Goal: Task Accomplishment & Management: Use online tool/utility

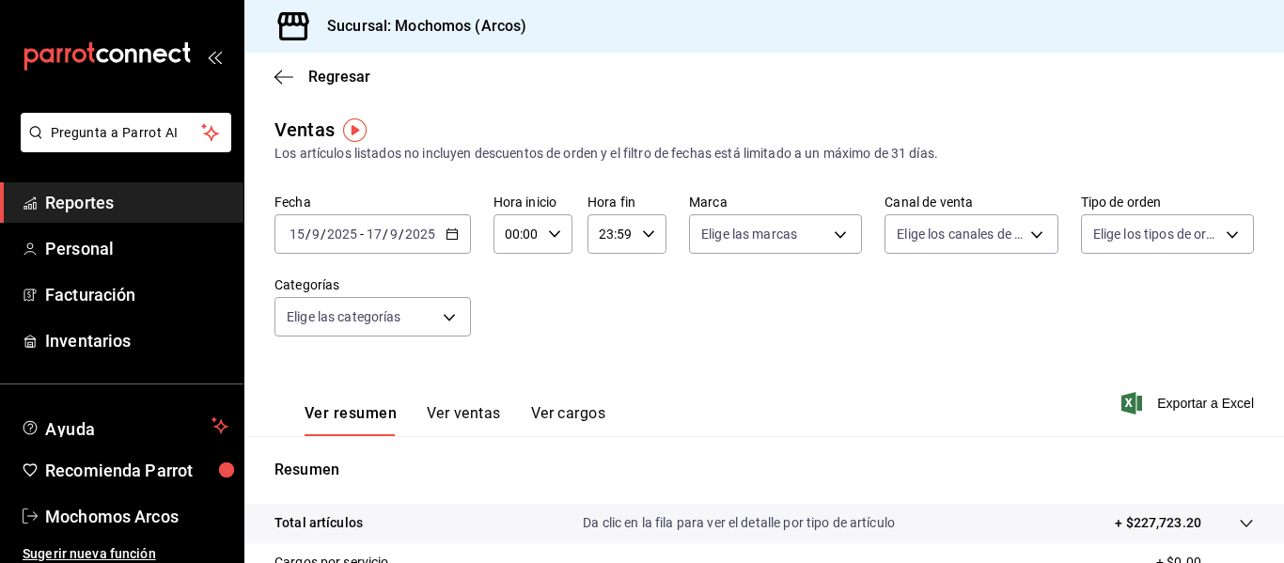
click at [67, 197] on span "Reportes" at bounding box center [136, 202] width 183 height 25
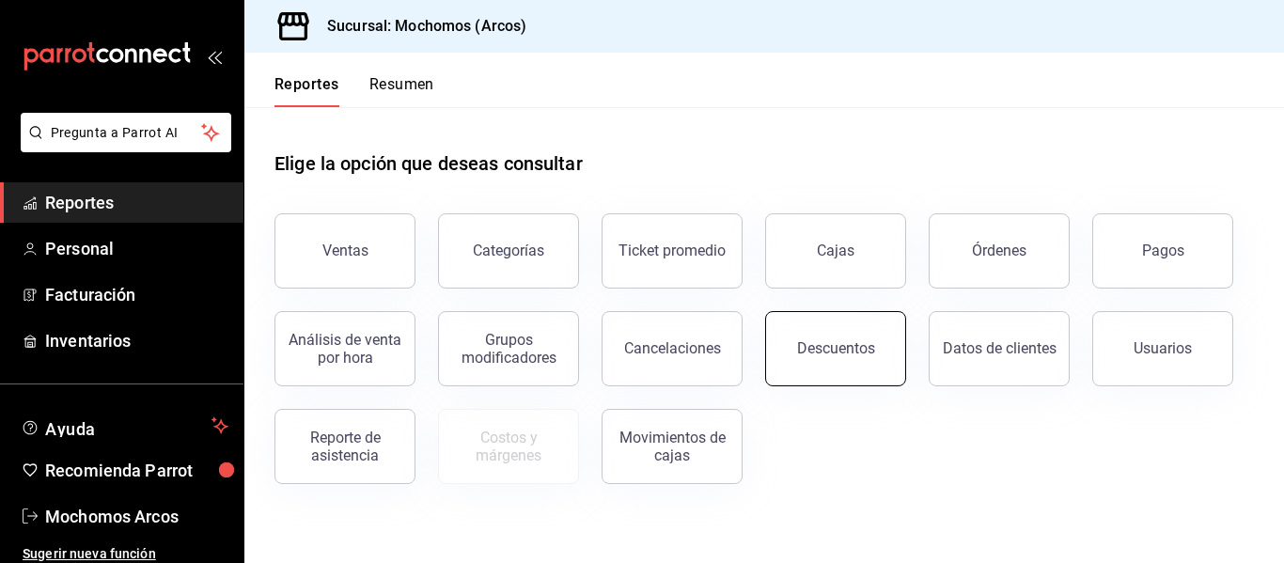
click at [841, 346] on div "Descuentos" at bounding box center [836, 348] width 78 height 18
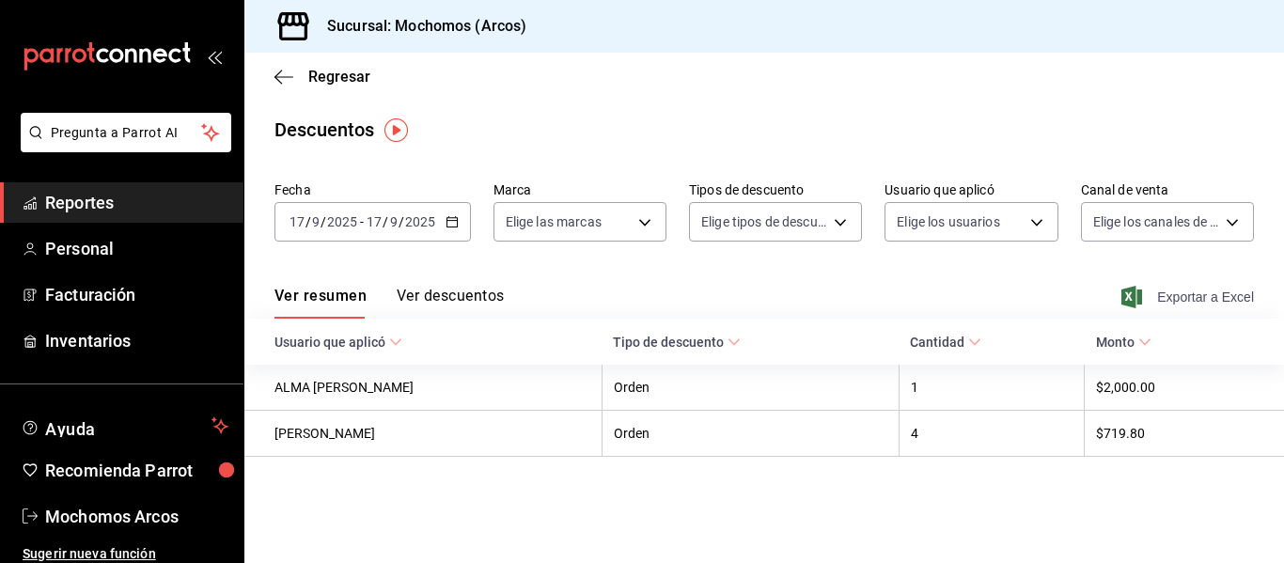
click at [1204, 298] on span "Exportar a Excel" at bounding box center [1189, 297] width 129 height 23
click at [105, 202] on span "Reportes" at bounding box center [136, 202] width 183 height 25
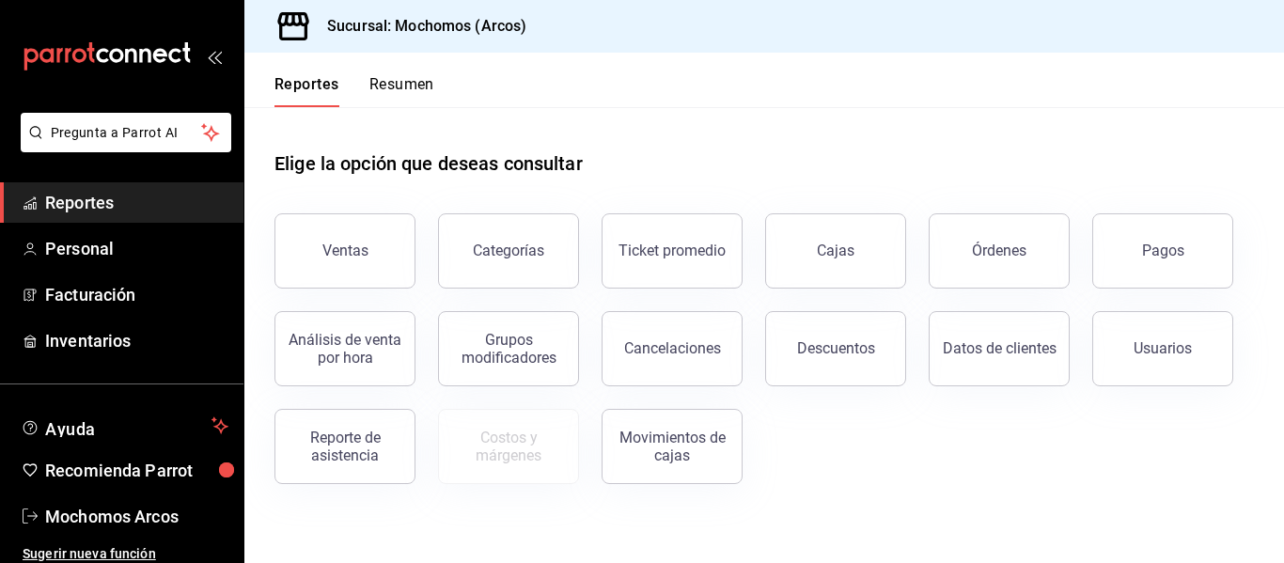
click at [833, 118] on div "Elige la opción que deseas consultar" at bounding box center [765, 149] width 980 height 84
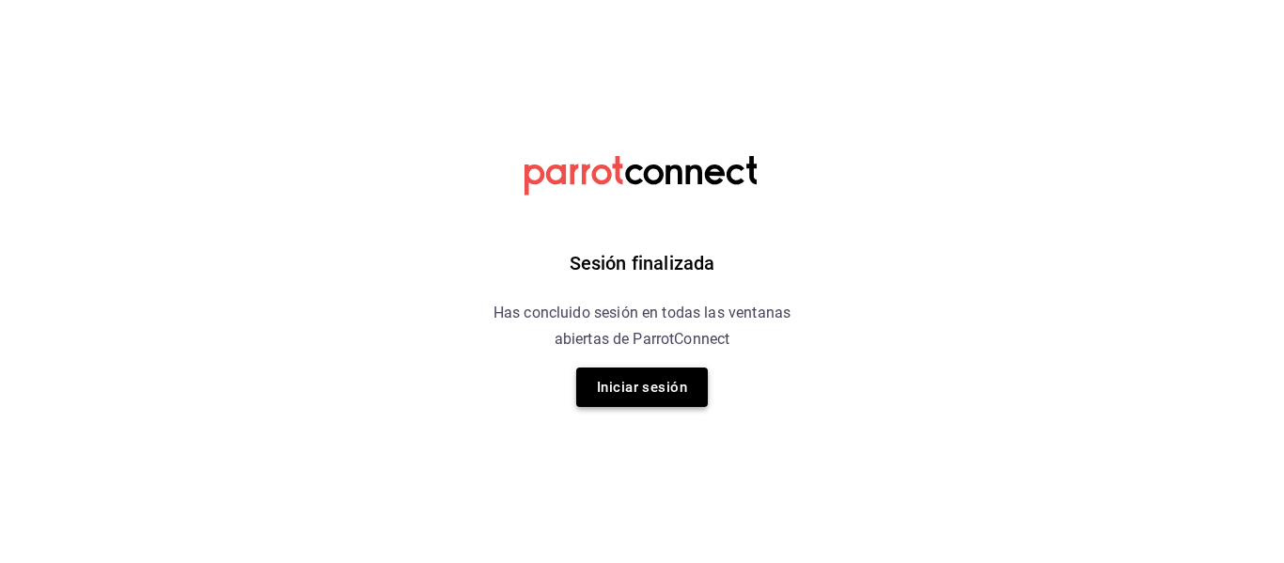
click at [683, 383] on button "Iniciar sesión" at bounding box center [642, 387] width 132 height 39
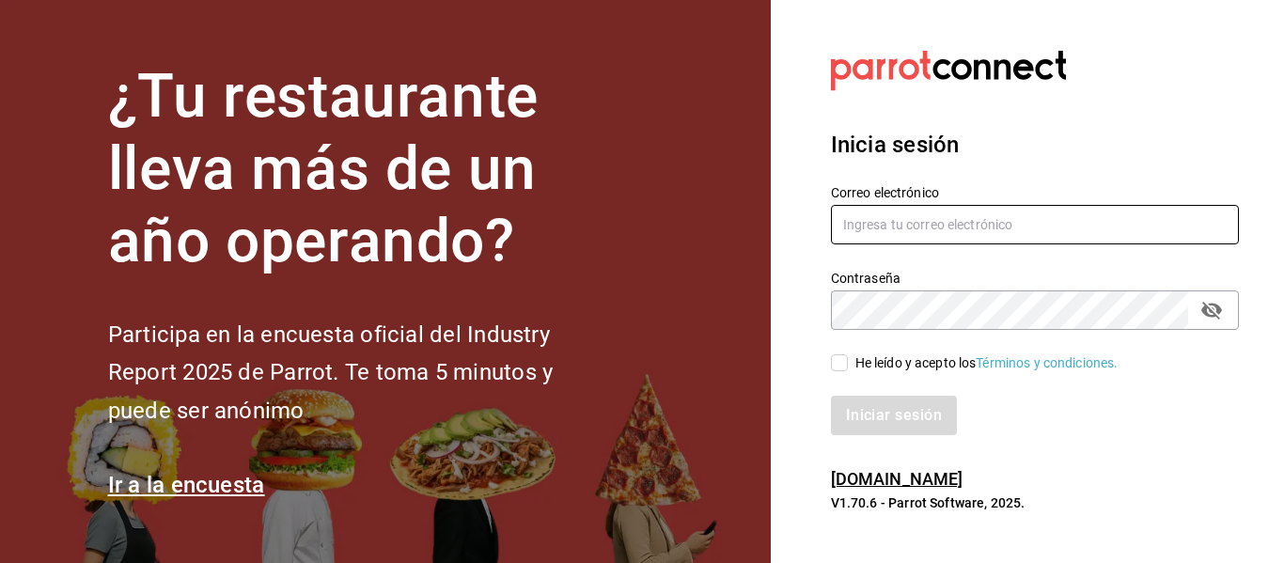
type input "[EMAIL_ADDRESS][DOMAIN_NAME]"
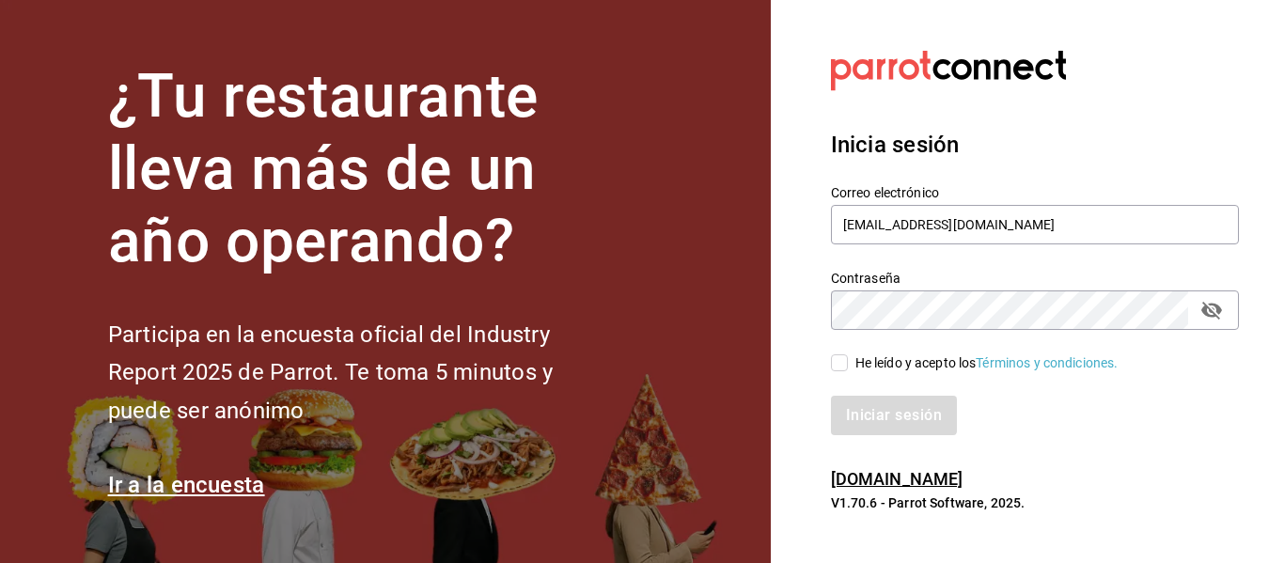
click at [841, 362] on input "He leído y acepto los Términos y condiciones." at bounding box center [839, 362] width 17 height 17
checkbox input "true"
click at [883, 419] on button "Iniciar sesión" at bounding box center [895, 415] width 128 height 39
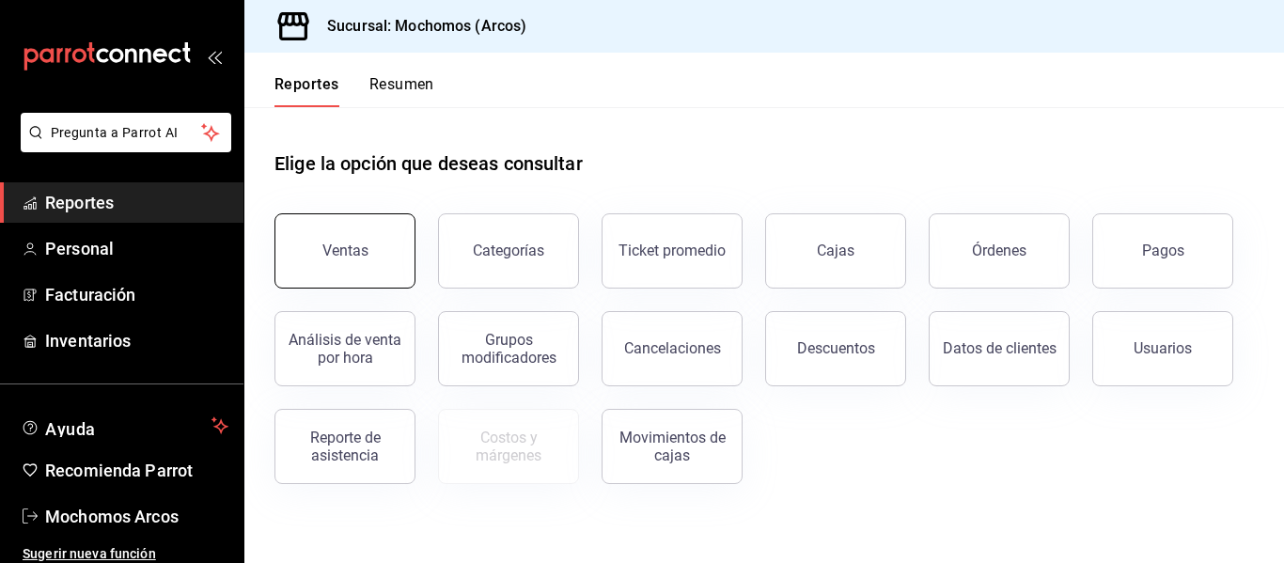
click at [358, 250] on div "Ventas" at bounding box center [345, 251] width 46 height 18
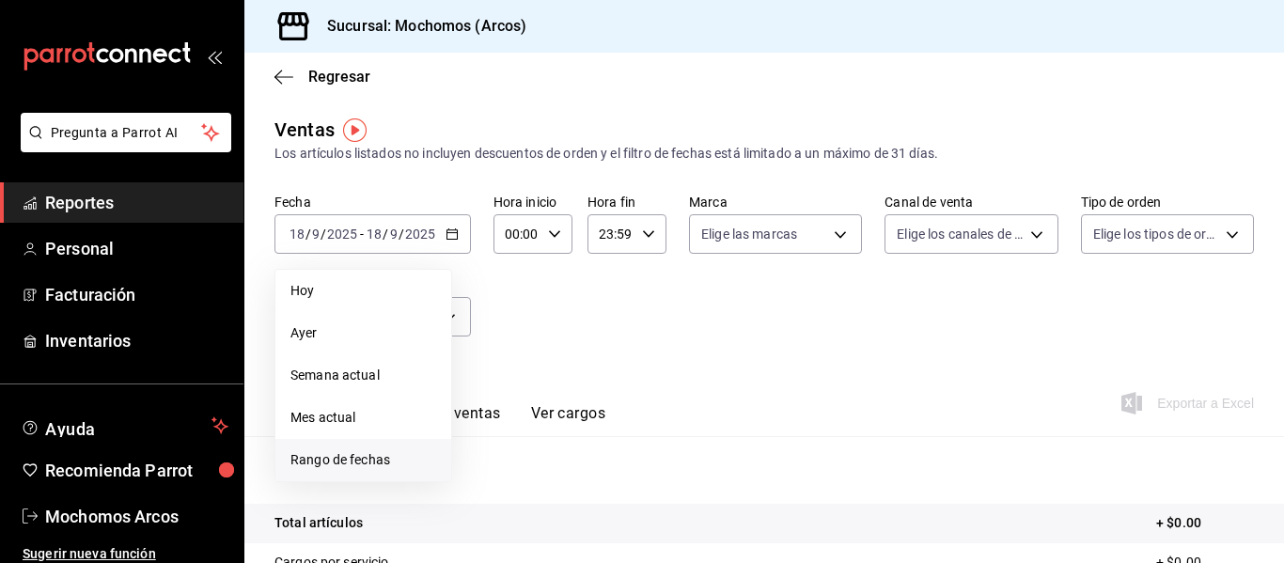
click at [374, 454] on span "Rango de fechas" at bounding box center [363, 460] width 146 height 20
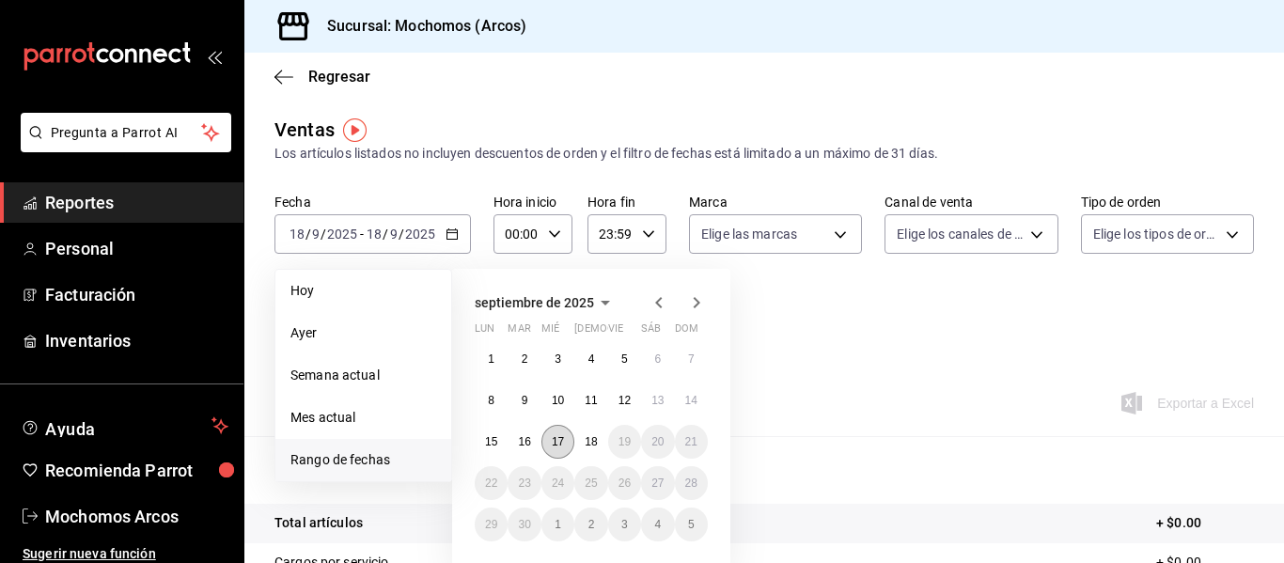
click at [559, 447] on abbr "17" at bounding box center [558, 441] width 12 height 13
click at [583, 443] on button "18" at bounding box center [590, 442] width 33 height 34
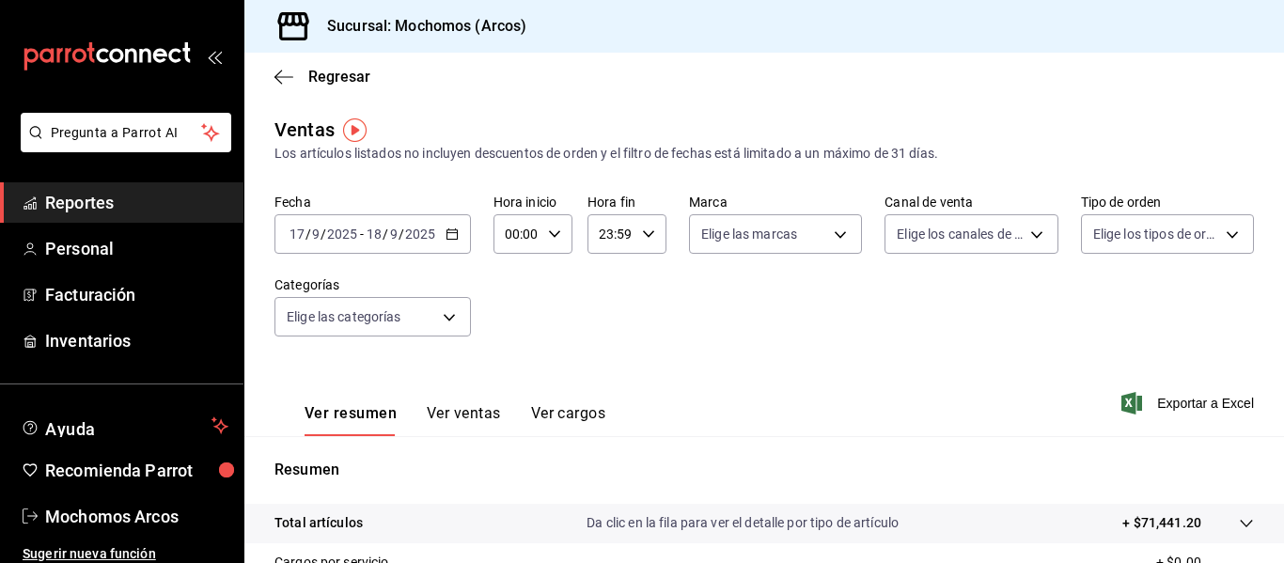
click at [558, 237] on icon "button" at bounding box center [554, 234] width 13 height 13
click at [516, 367] on span "02" at bounding box center [512, 372] width 8 height 15
click at [631, 241] on div at bounding box center [642, 281] width 1284 height 563
click at [548, 236] on icon "button" at bounding box center [554, 234] width 13 height 13
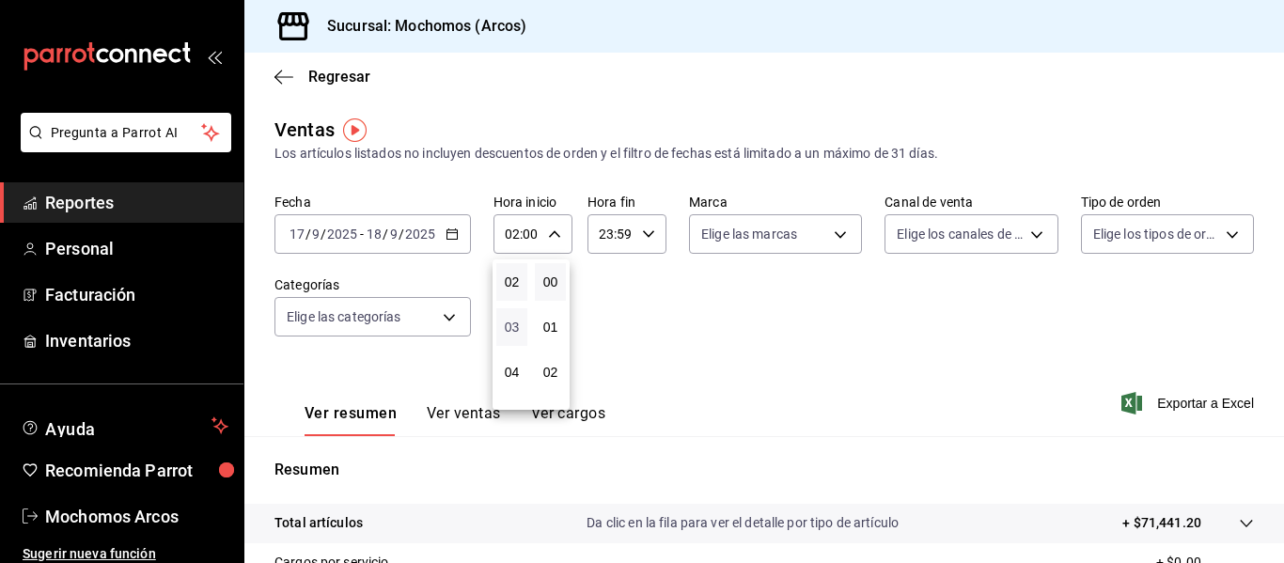
click at [512, 331] on span "03" at bounding box center [512, 327] width 8 height 15
type input "03:00"
click at [653, 239] on div at bounding box center [642, 281] width 1284 height 563
click at [653, 239] on div "23:59 Hora fin" at bounding box center [627, 233] width 79 height 39
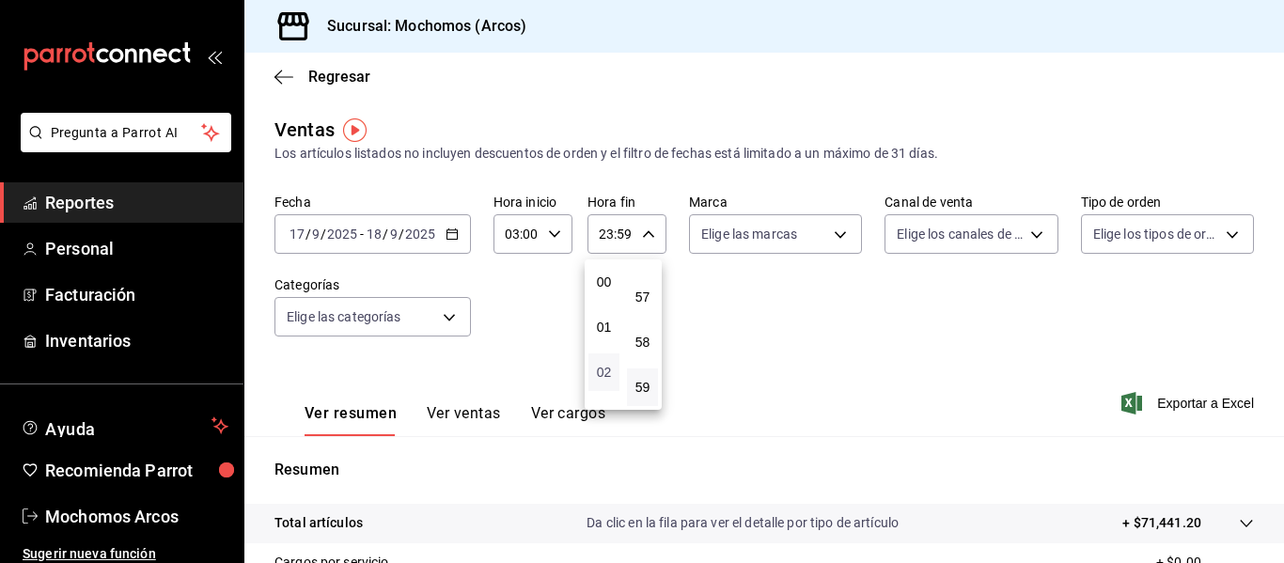
click at [603, 378] on span "02" at bounding box center [604, 372] width 8 height 15
type input "02:59"
click at [915, 352] on div at bounding box center [642, 281] width 1284 height 563
click at [1169, 399] on span "Exportar a Excel" at bounding box center [1189, 403] width 129 height 23
